Goal: Task Accomplishment & Management: Complete application form

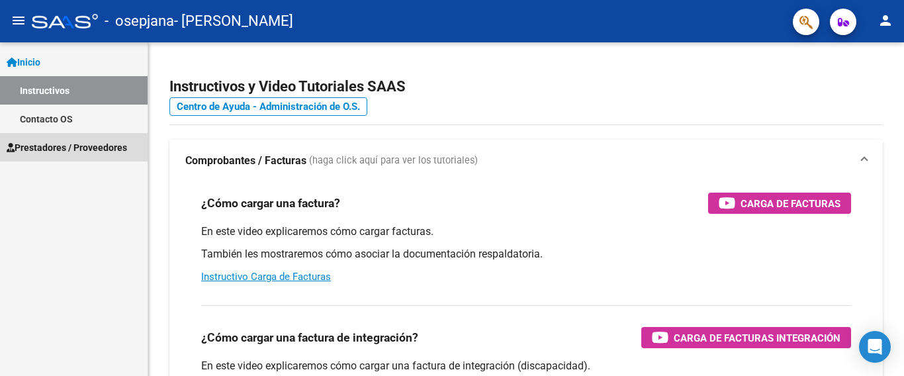
click at [138, 152] on link "Prestadores / Proveedores" at bounding box center [74, 147] width 148 height 28
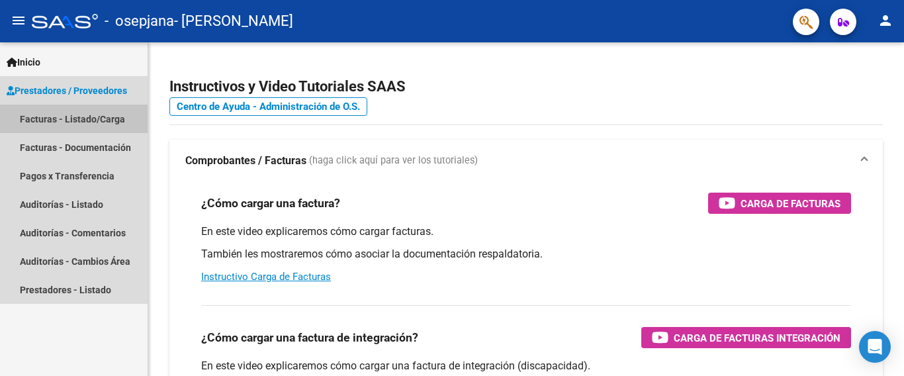
click at [119, 121] on link "Facturas - Listado/Carga" at bounding box center [74, 119] width 148 height 28
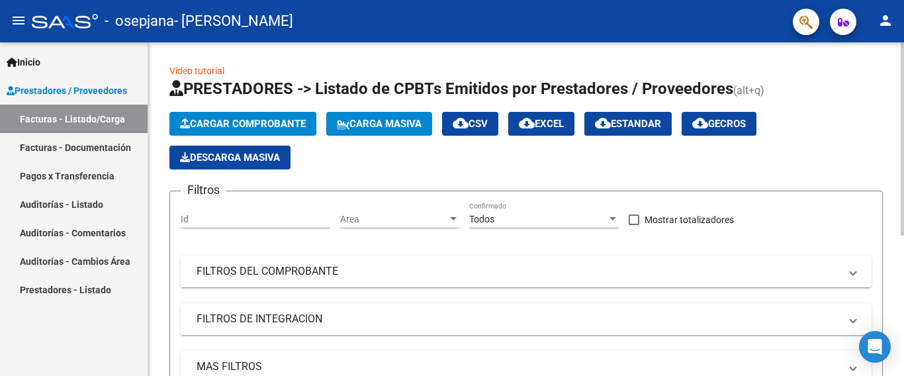
click at [227, 124] on span "Cargar Comprobante" at bounding box center [243, 124] width 126 height 12
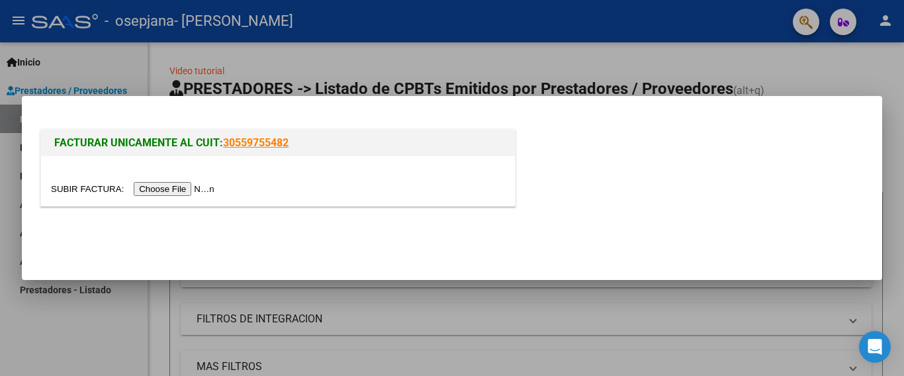
click at [182, 183] on input "file" at bounding box center [135, 189] width 168 height 14
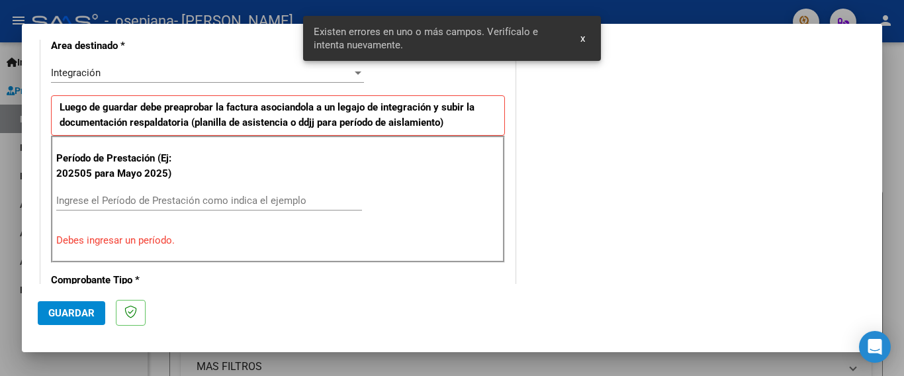
scroll to position [338, 0]
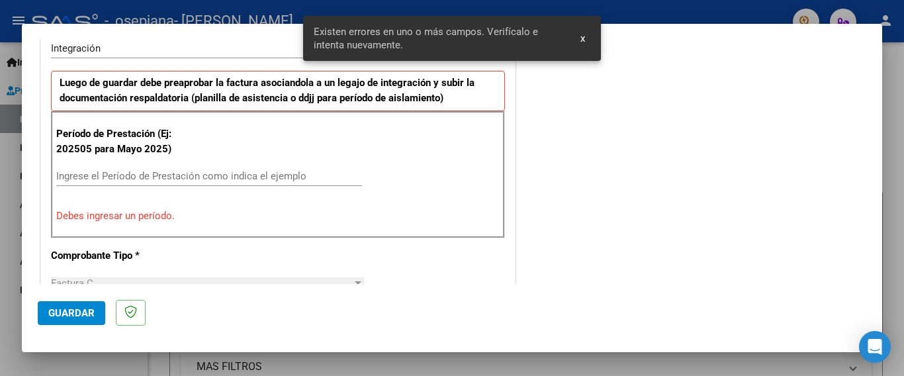
click at [304, 175] on input "Ingrese el Período de Prestación como indica el ejemplo" at bounding box center [209, 176] width 306 height 12
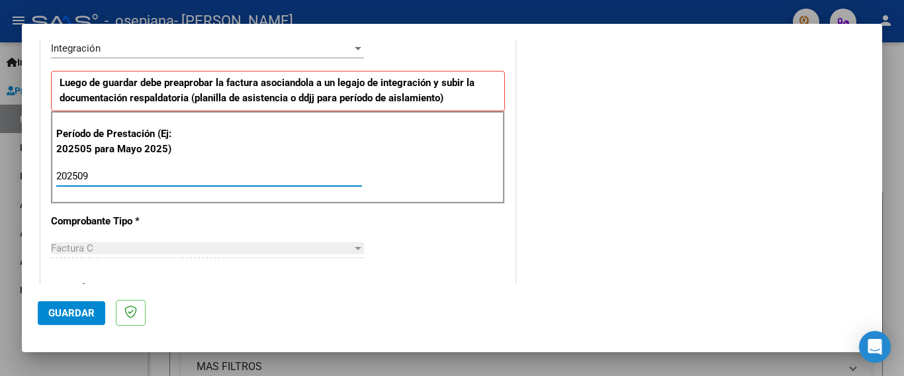
type input "202509"
click at [228, 230] on div "CUIT * 27-35904110-7 Ingresar CUIT ANALISIS PRESTADOR [PERSON_NAME] [PERSON_NAM…" at bounding box center [278, 366] width 474 height 997
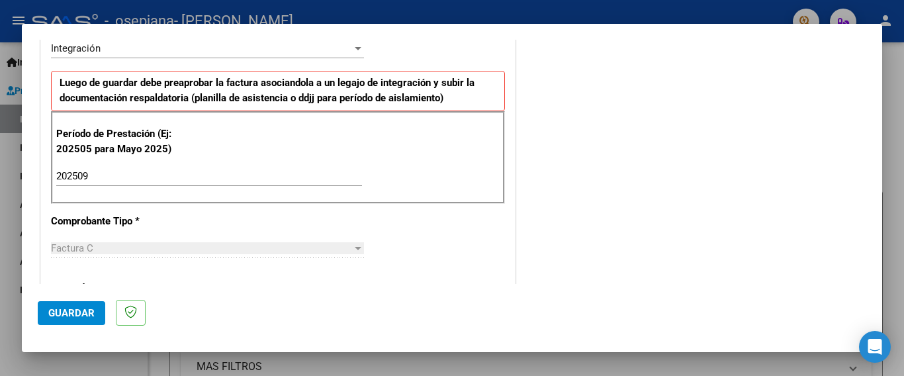
click at [564, 202] on div "COMENTARIOS Comentarios del Prestador / Gerenciador:" at bounding box center [692, 292] width 348 height 1151
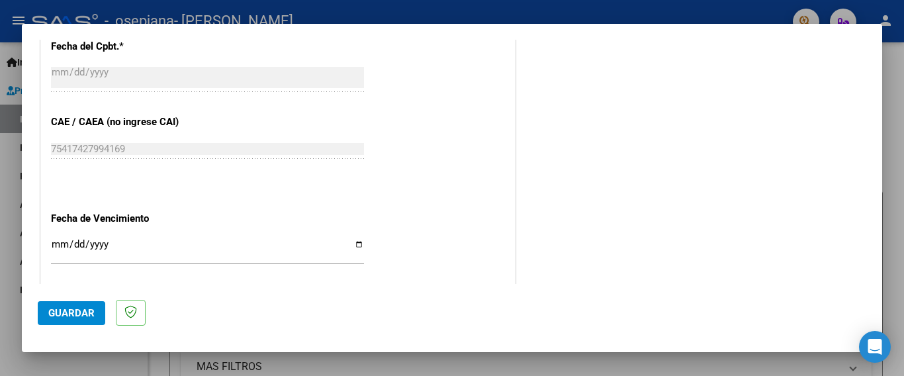
scroll to position [901, 0]
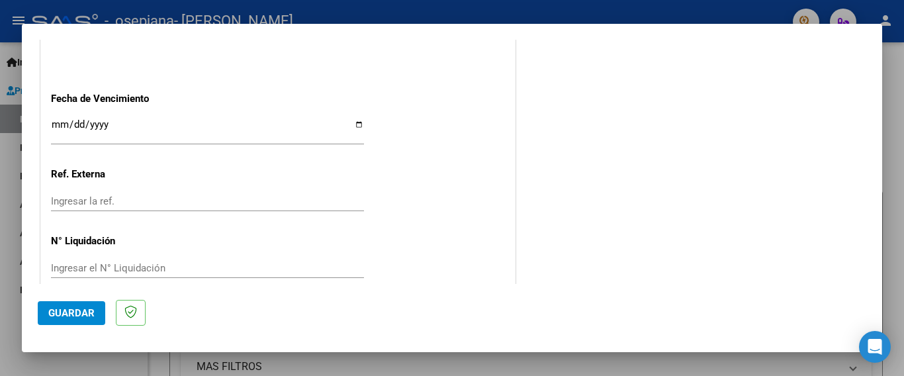
click at [355, 119] on input "Ingresar la fecha" at bounding box center [207, 129] width 313 height 21
type input "[DATE]"
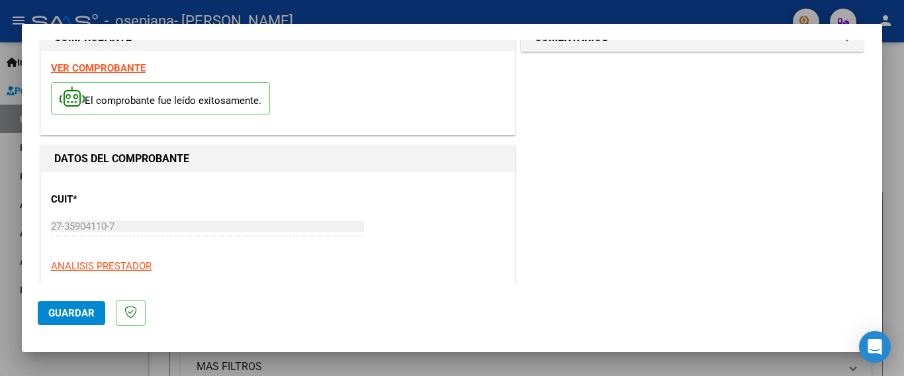
scroll to position [0, 0]
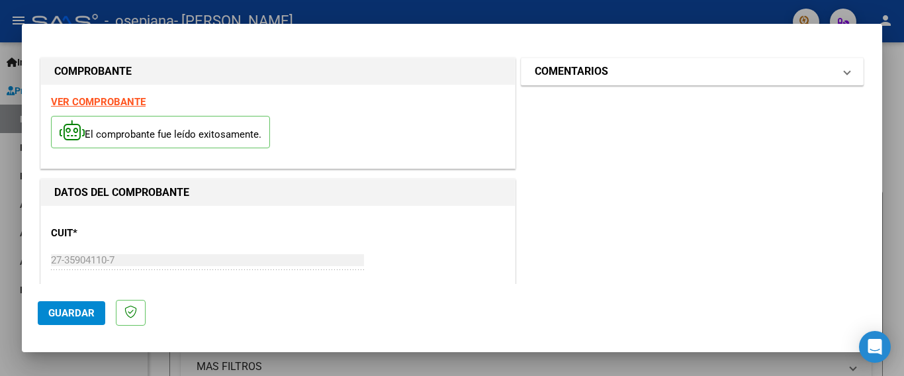
click at [840, 70] on mat-expansion-panel-header "COMENTARIOS" at bounding box center [693, 71] width 342 height 26
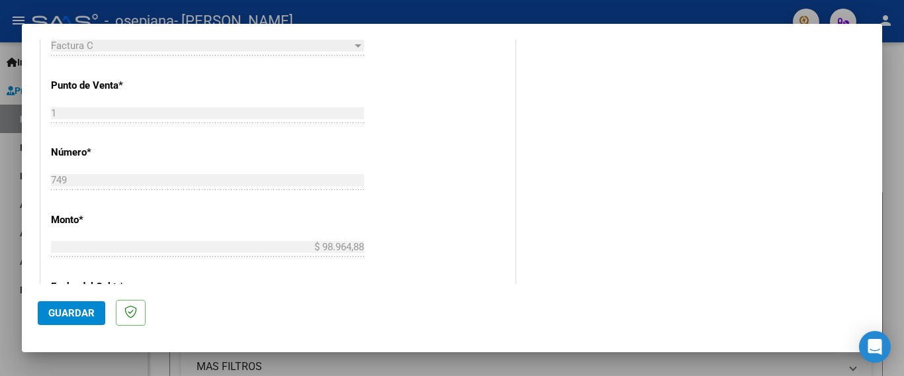
scroll to position [873, 0]
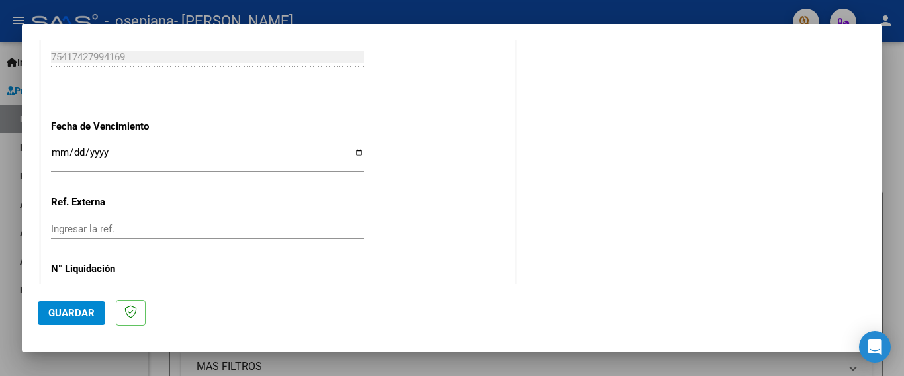
click at [64, 307] on span "Guardar" at bounding box center [71, 313] width 46 height 12
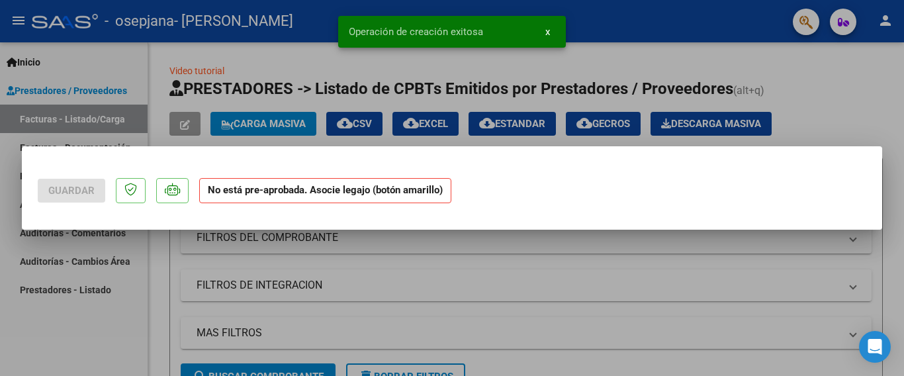
scroll to position [0, 0]
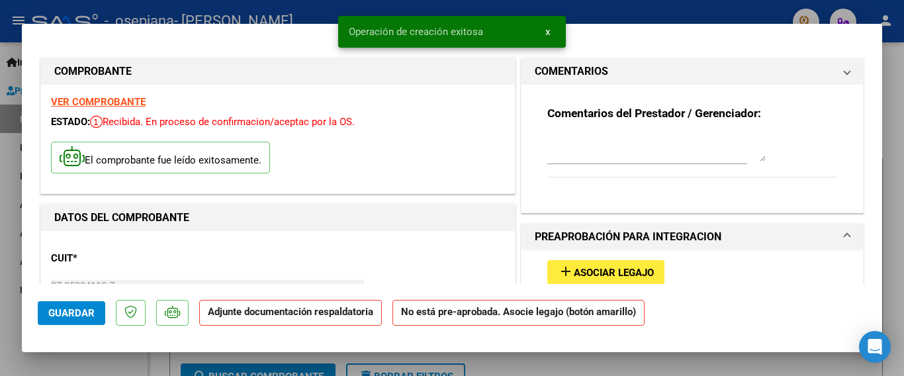
click at [228, 183] on div "El comprobante fue leído exitosamente." at bounding box center [278, 159] width 454 height 49
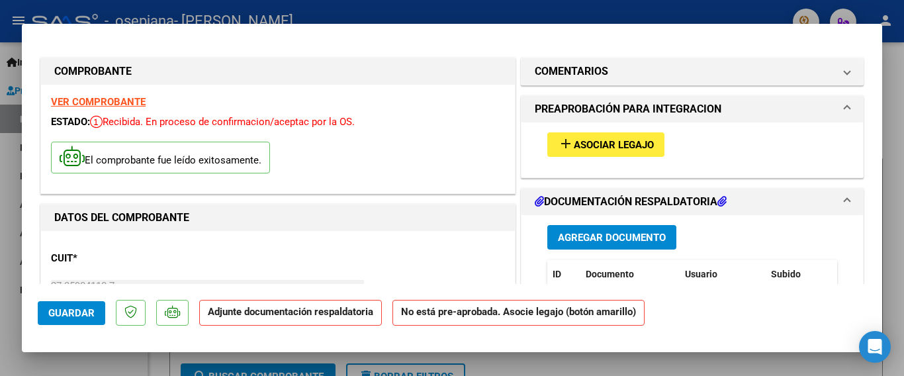
click at [574, 142] on span "Asociar Legajo" at bounding box center [614, 145] width 80 height 12
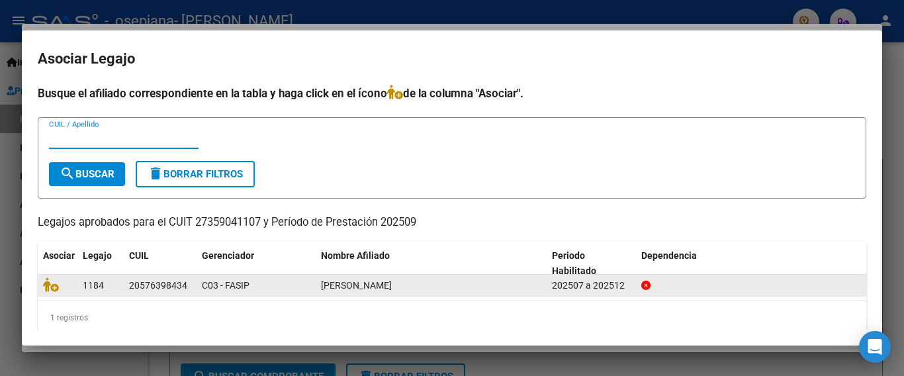
click at [392, 281] on span "[PERSON_NAME]" at bounding box center [356, 285] width 71 height 11
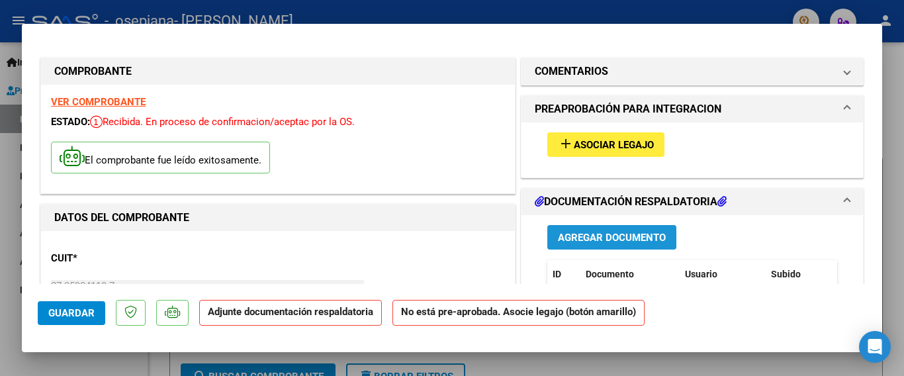
click at [548, 234] on button "Agregar Documento" at bounding box center [612, 237] width 129 height 24
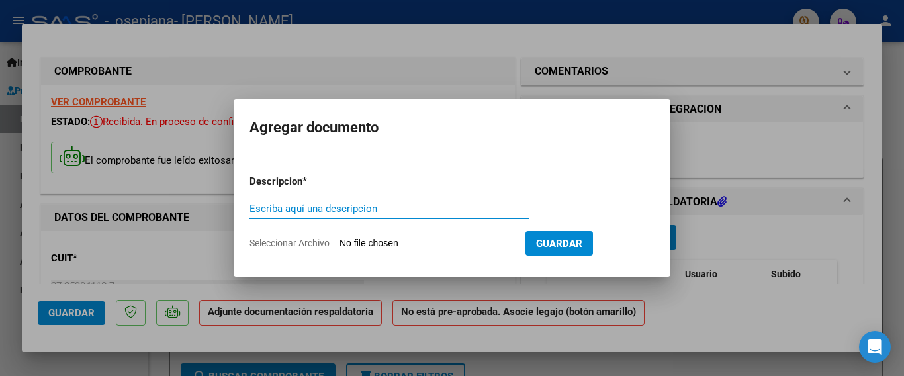
click at [452, 216] on div "Escriba aquí una descripcion" at bounding box center [389, 209] width 279 height 20
type input "planilla de asistencia [PERSON_NAME]"
click at [364, 244] on input "Seleccionar Archivo" at bounding box center [427, 244] width 175 height 13
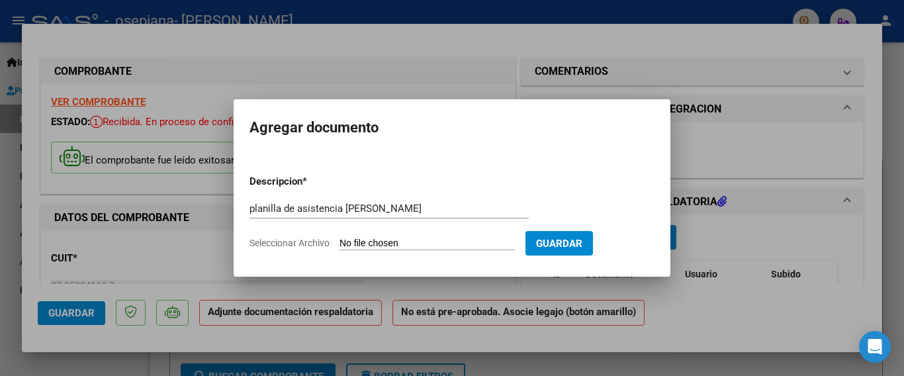
type input "C:\fakepath\planilla de asistencia. [DATE].[PERSON_NAME].pdf"
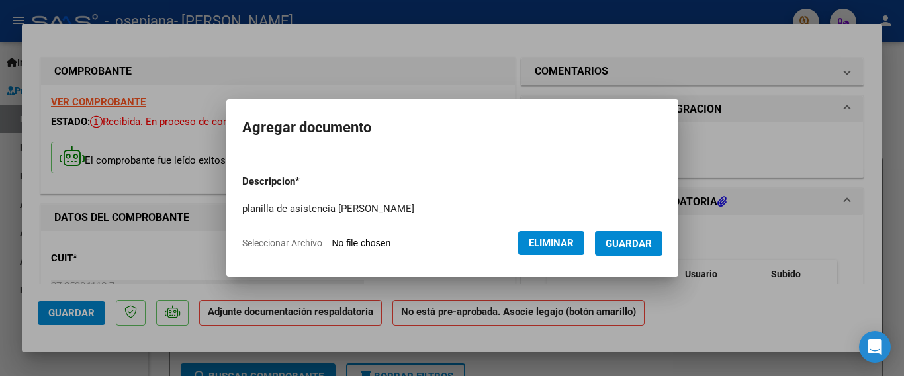
click at [627, 246] on span "Guardar" at bounding box center [629, 244] width 46 height 12
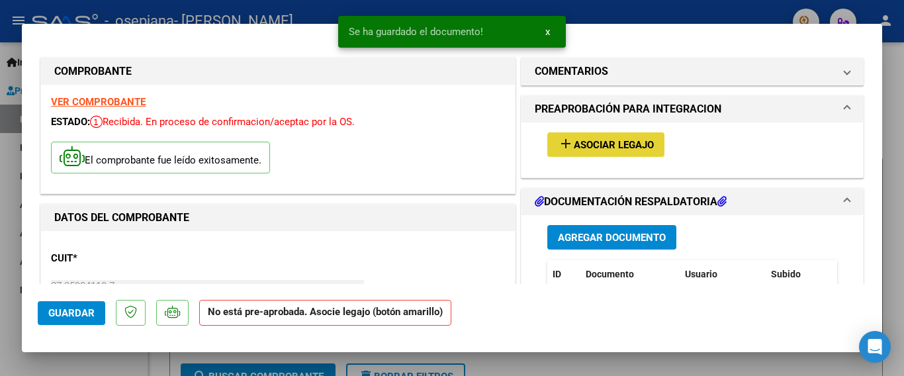
click at [626, 139] on span "Asociar Legajo" at bounding box center [614, 145] width 80 height 12
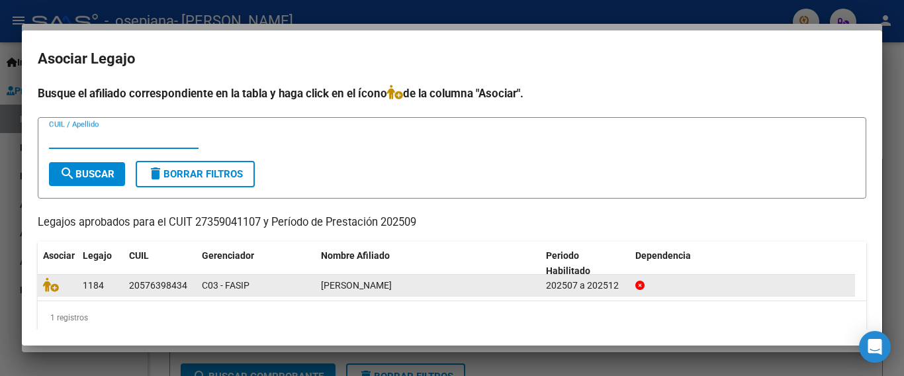
click at [603, 293] on datatable-body-cell "202507 a 202512" at bounding box center [585, 285] width 89 height 21
click at [601, 288] on div "202507 a 202512" at bounding box center [585, 285] width 79 height 15
click at [444, 287] on div "[PERSON_NAME]" at bounding box center [428, 285] width 215 height 15
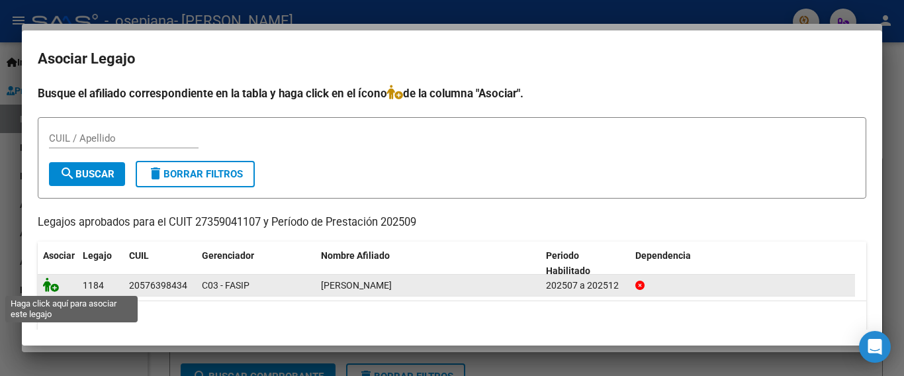
click at [56, 287] on icon at bounding box center [51, 284] width 16 height 15
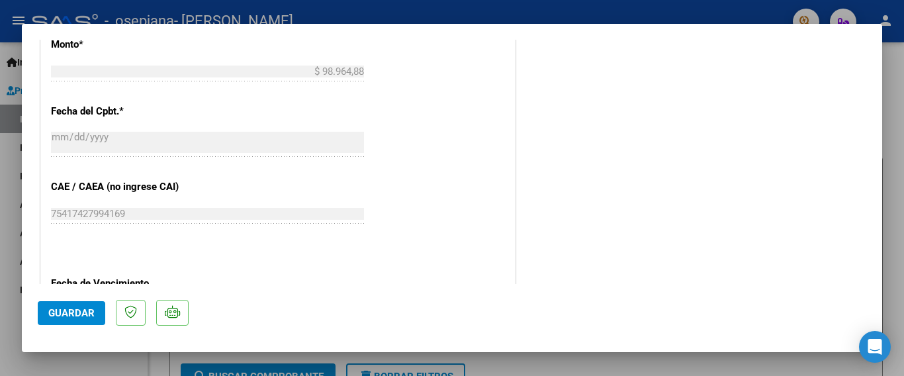
scroll to position [924, 0]
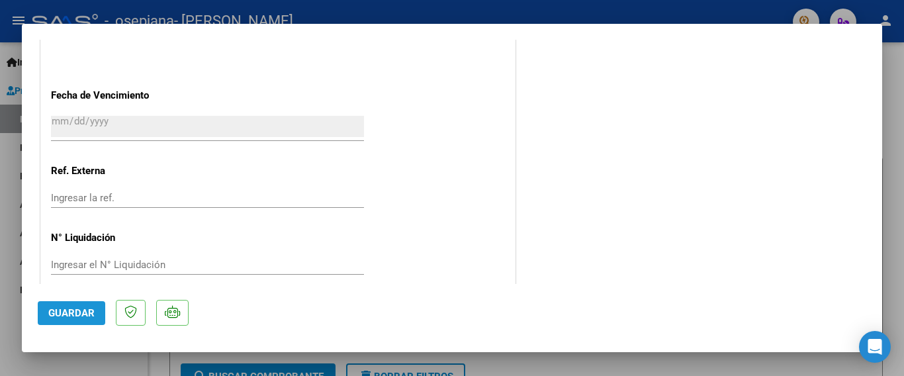
click at [82, 318] on span "Guardar" at bounding box center [71, 313] width 46 height 12
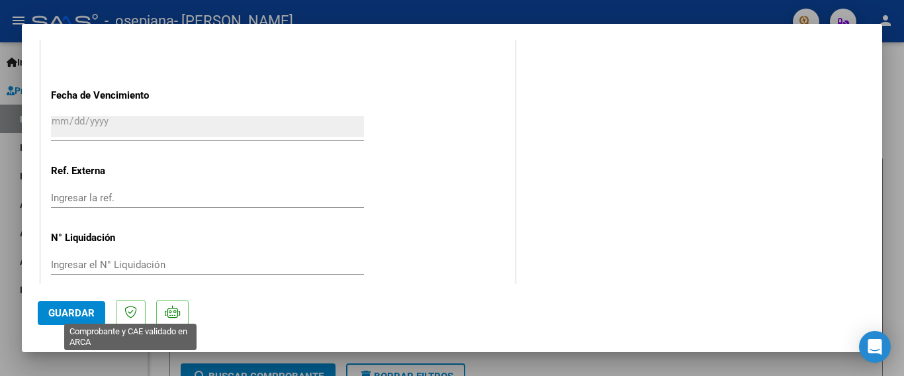
click at [128, 311] on icon at bounding box center [130, 311] width 13 height 13
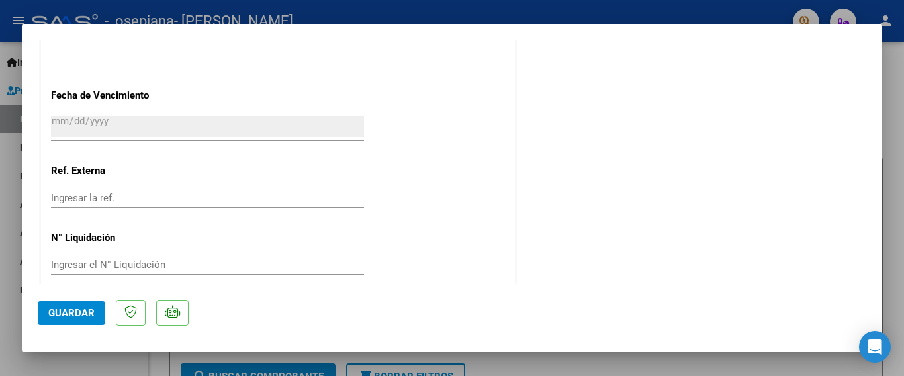
click at [86, 316] on span "Guardar" at bounding box center [71, 313] width 46 height 12
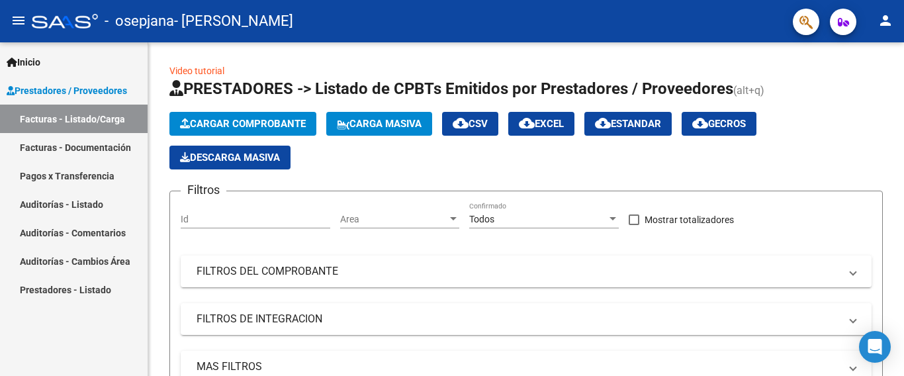
click at [121, 156] on link "Facturas - Documentación" at bounding box center [74, 147] width 148 height 28
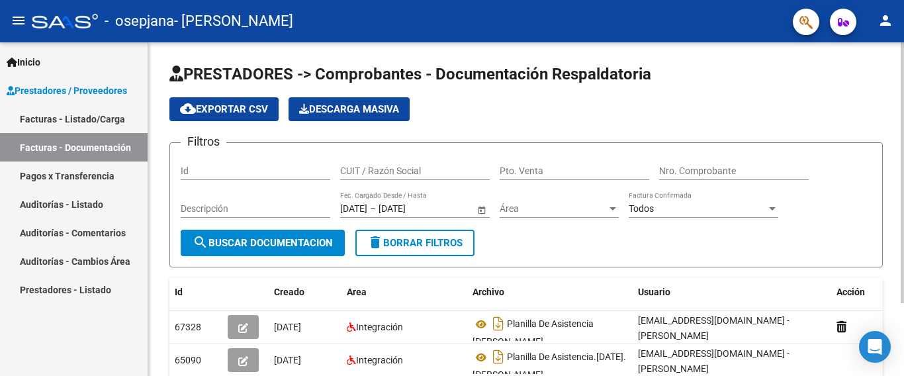
click at [903, 151] on div at bounding box center [902, 172] width 3 height 261
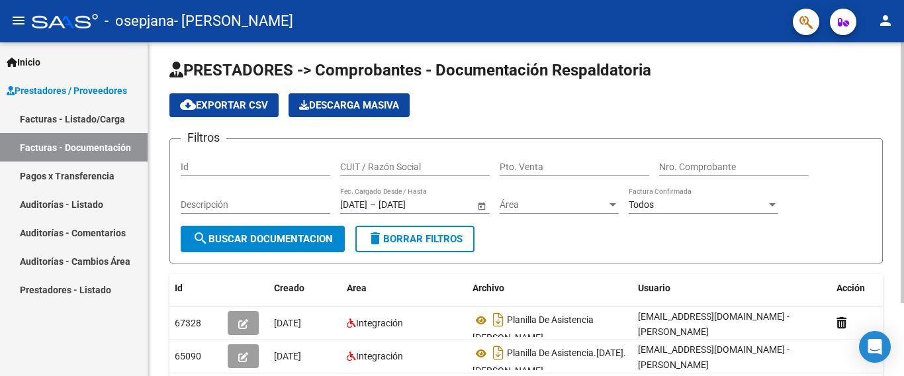
scroll to position [47, 0]
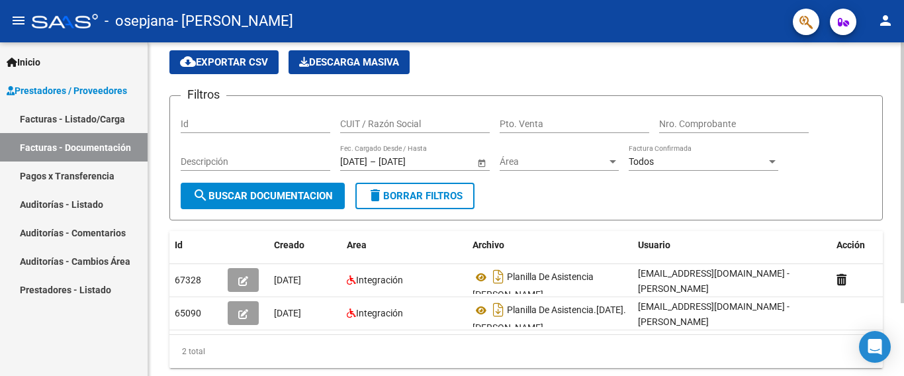
click at [904, 199] on div at bounding box center [902, 172] width 3 height 261
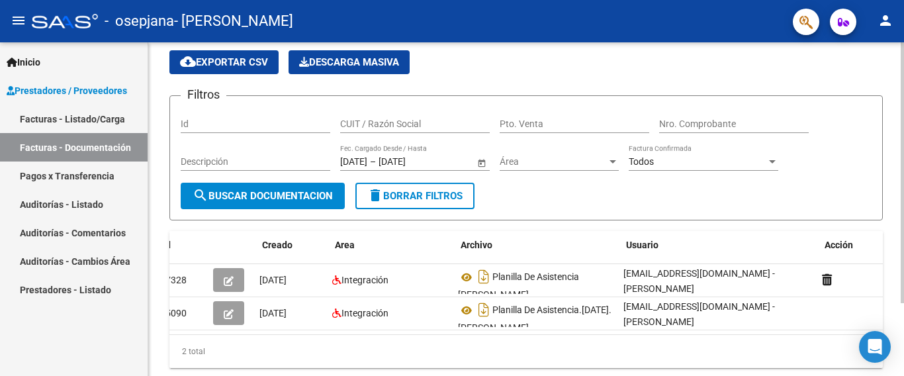
scroll to position [0, 0]
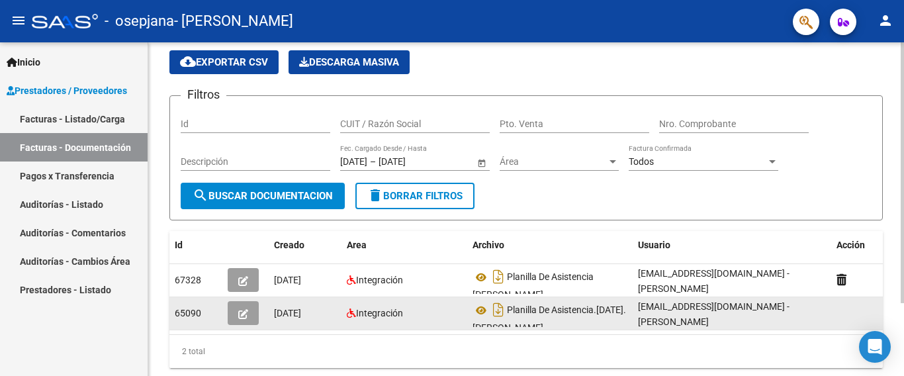
click at [337, 317] on datatable-body-cell "[DATE]" at bounding box center [305, 313] width 73 height 32
click at [177, 315] on span "65090" at bounding box center [188, 313] width 26 height 11
click at [238, 307] on button "button" at bounding box center [243, 313] width 31 height 24
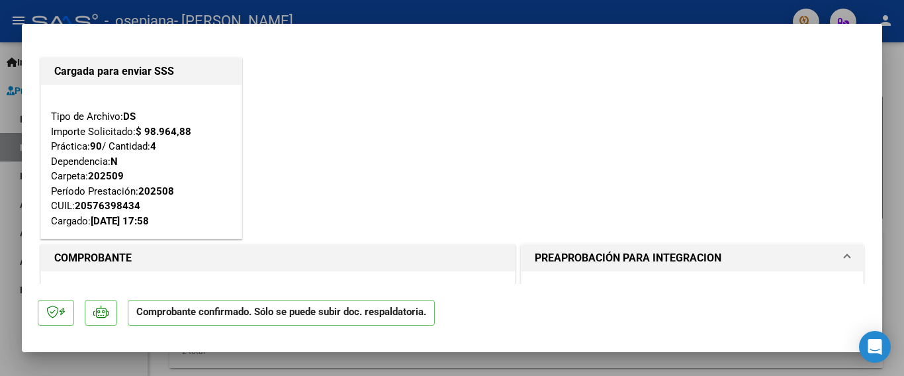
click at [568, 253] on h1 "PREAPROBACIÓN PARA INTEGRACION" at bounding box center [628, 258] width 187 height 16
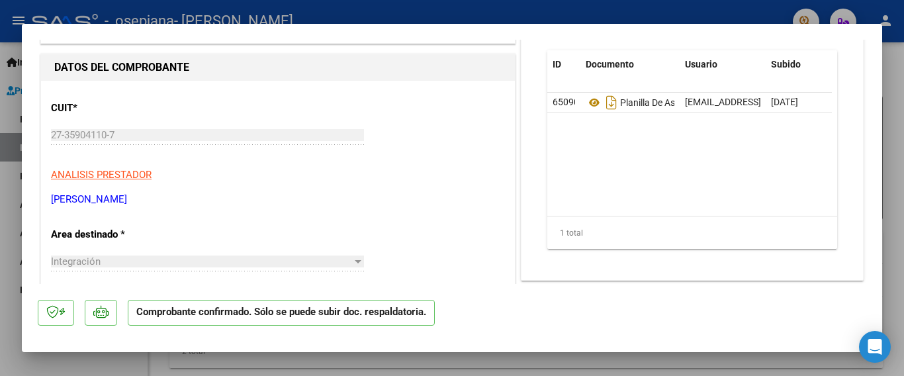
scroll to position [107, 0]
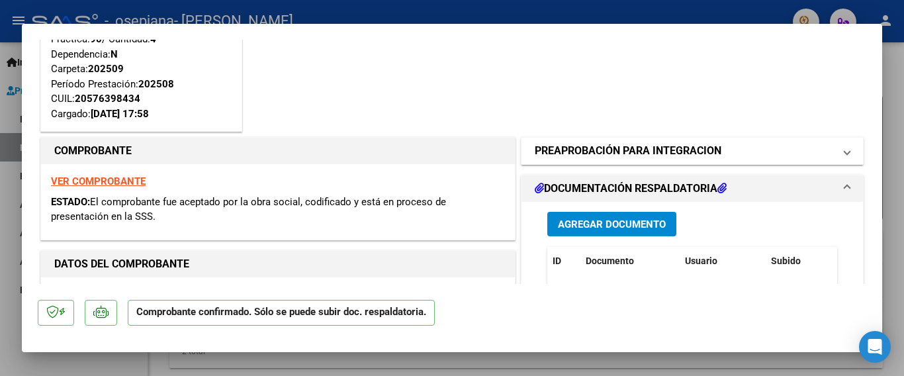
click at [799, 154] on mat-panel-title "PREAPROBACIÓN PARA INTEGRACION" at bounding box center [684, 151] width 299 height 16
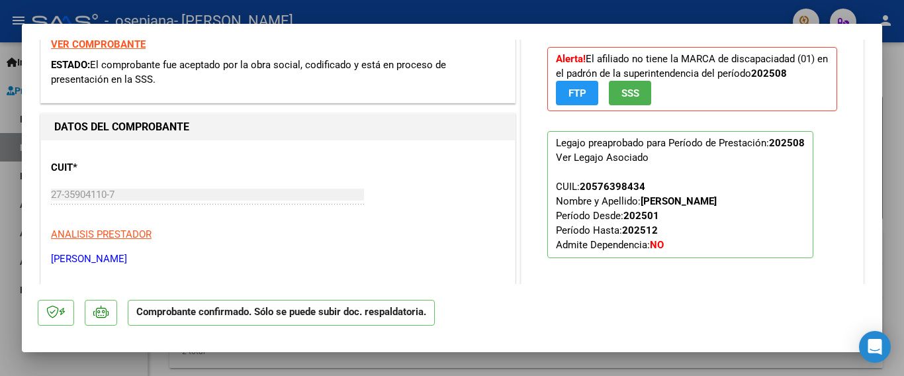
scroll to position [233, 0]
